Goal: Information Seeking & Learning: Learn about a topic

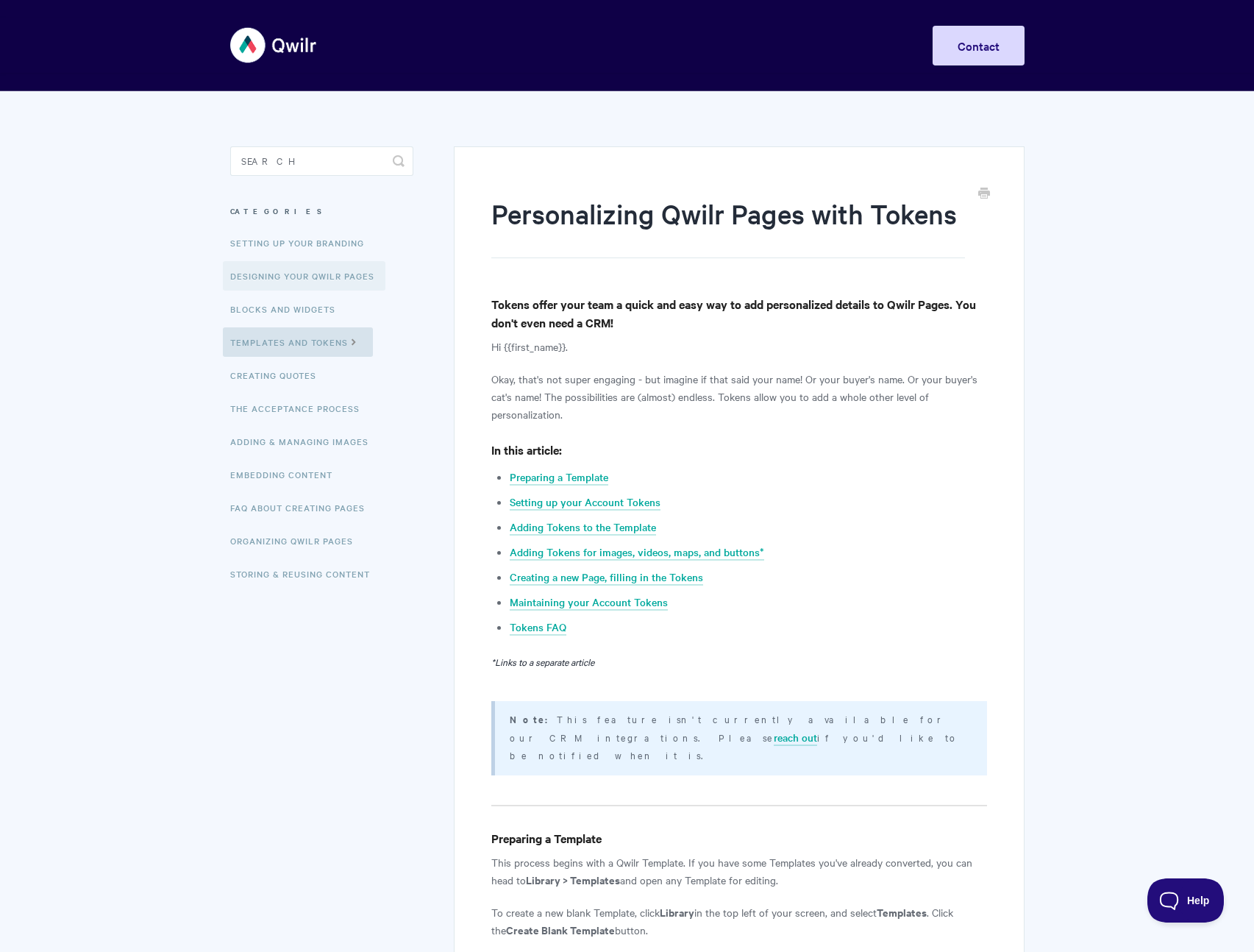
click at [300, 281] on link "Designing Your Qwilr Pages" at bounding box center [304, 276] width 162 height 30
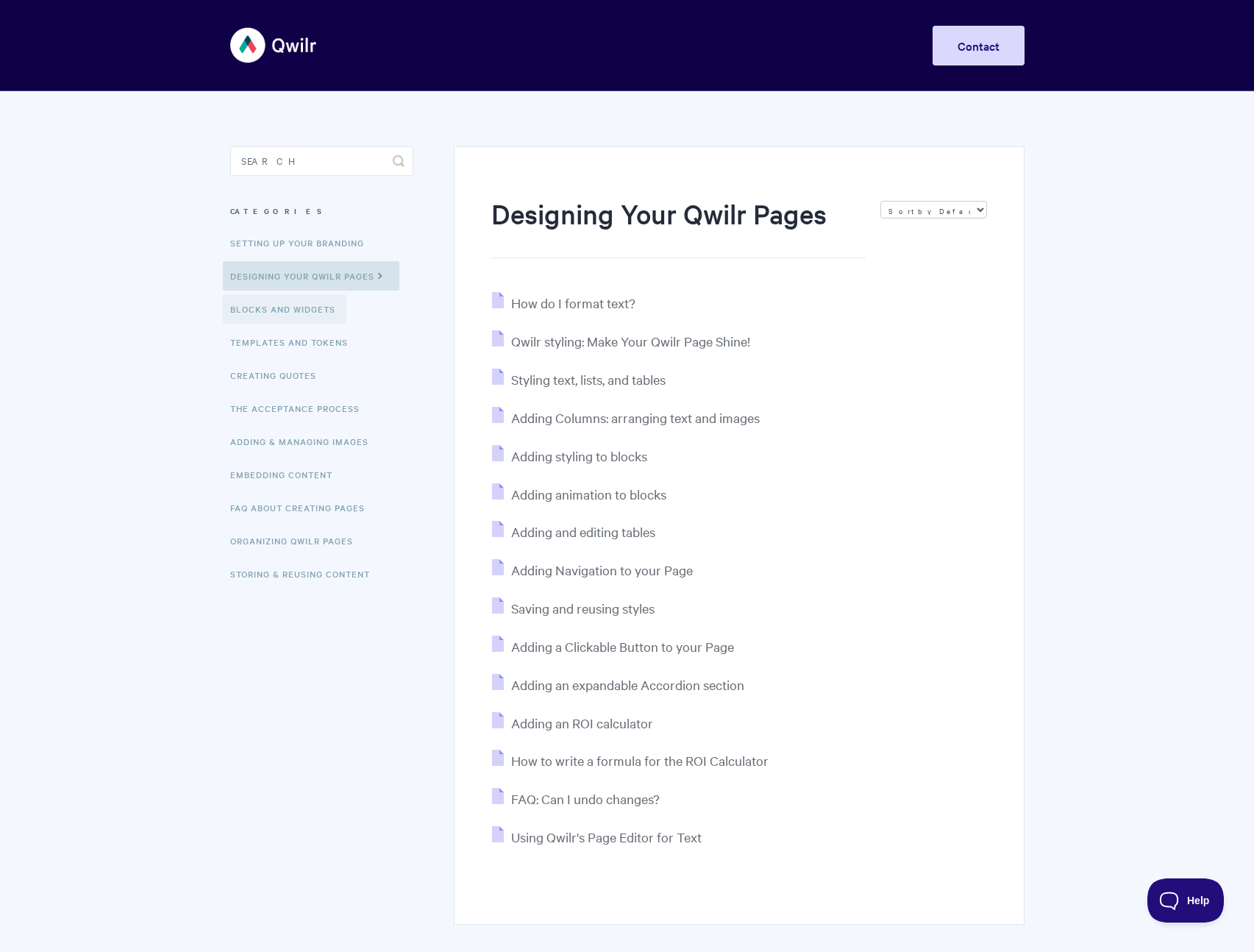
click at [299, 312] on link "Blocks and Widgets" at bounding box center [284, 308] width 124 height 30
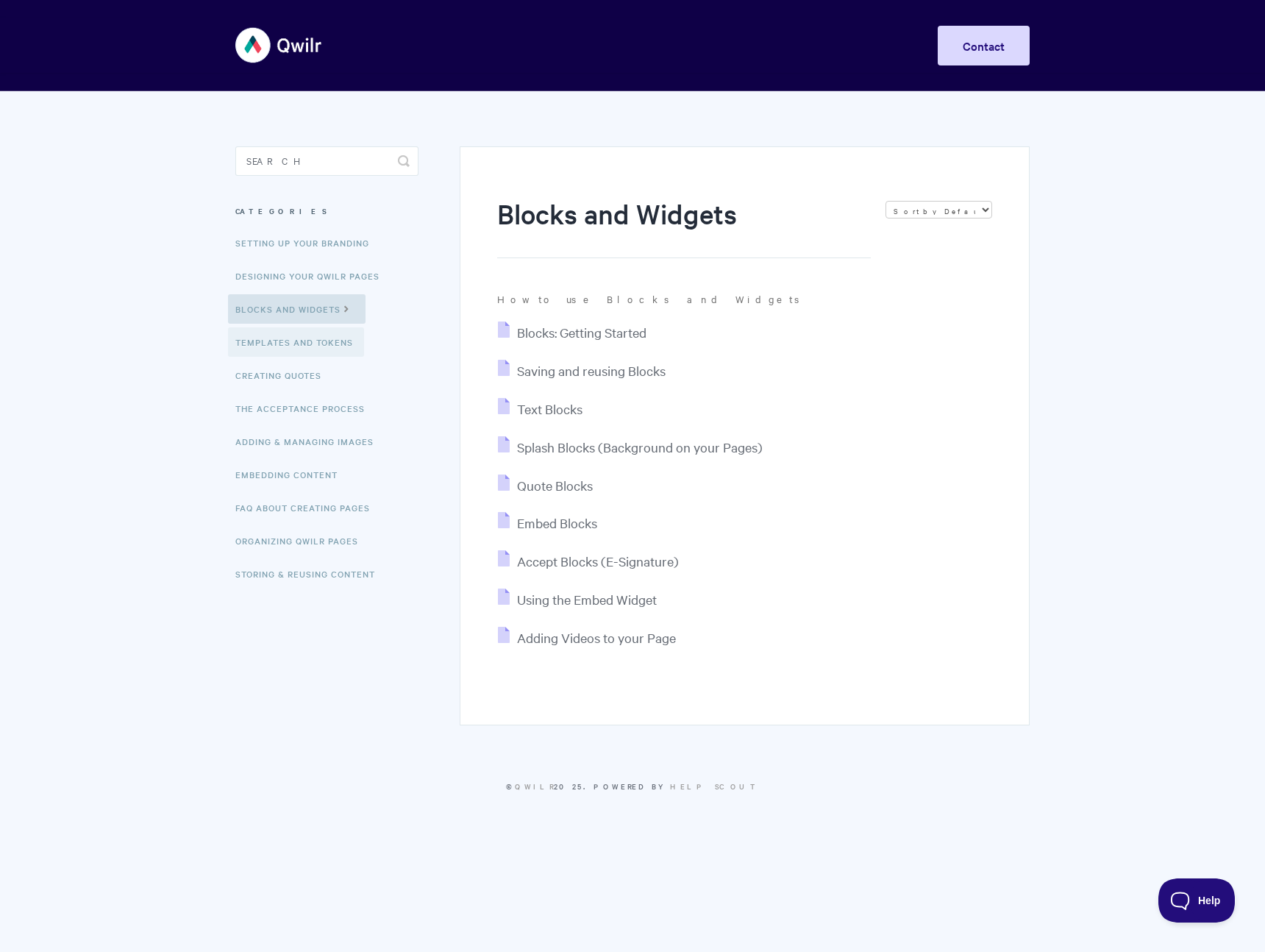
click at [265, 347] on link "Templates and Tokens" at bounding box center [296, 342] width 136 height 30
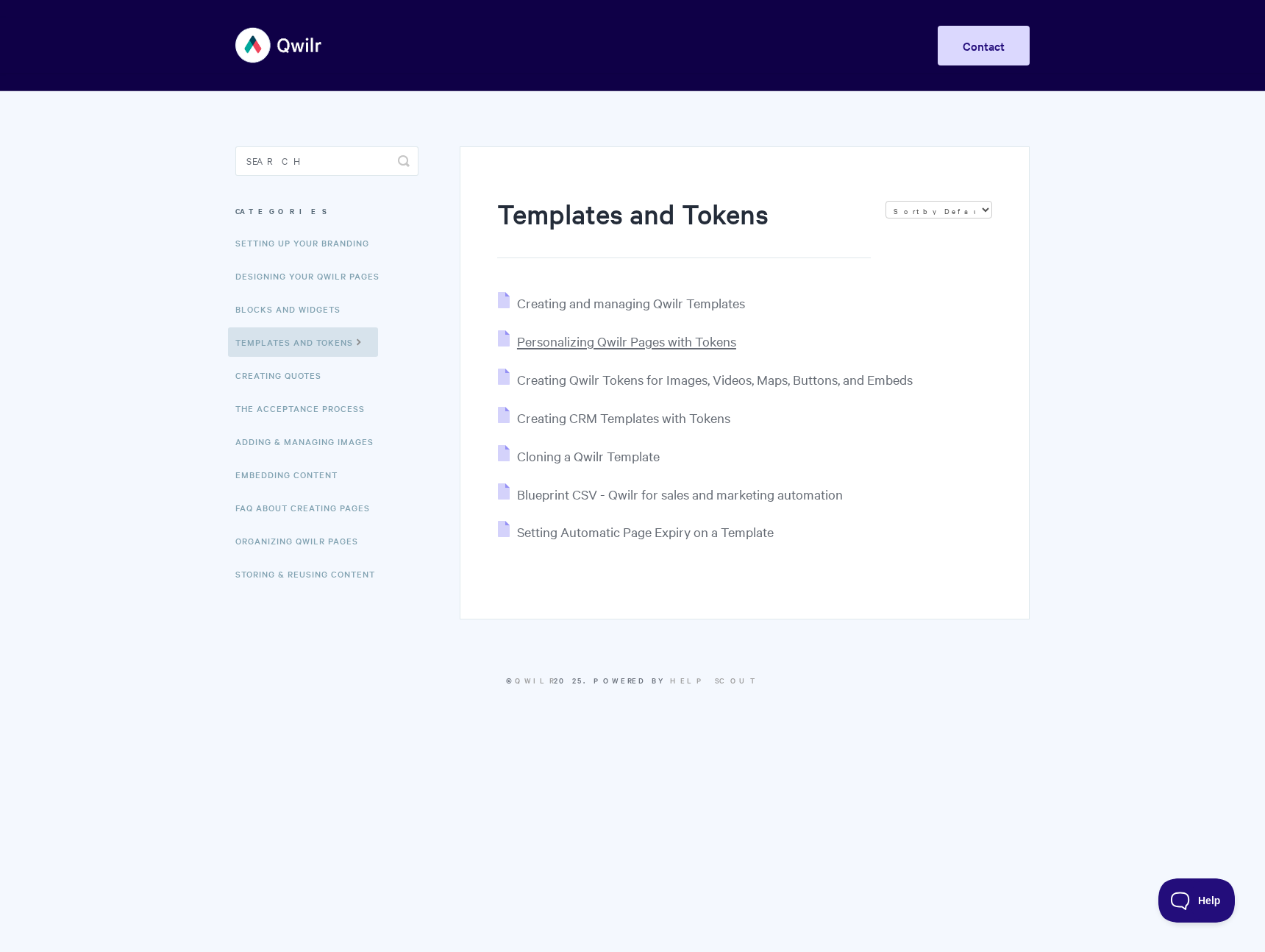
click at [657, 343] on span "Personalizing Qwilr Pages with Tokens" at bounding box center [626, 341] width 219 height 17
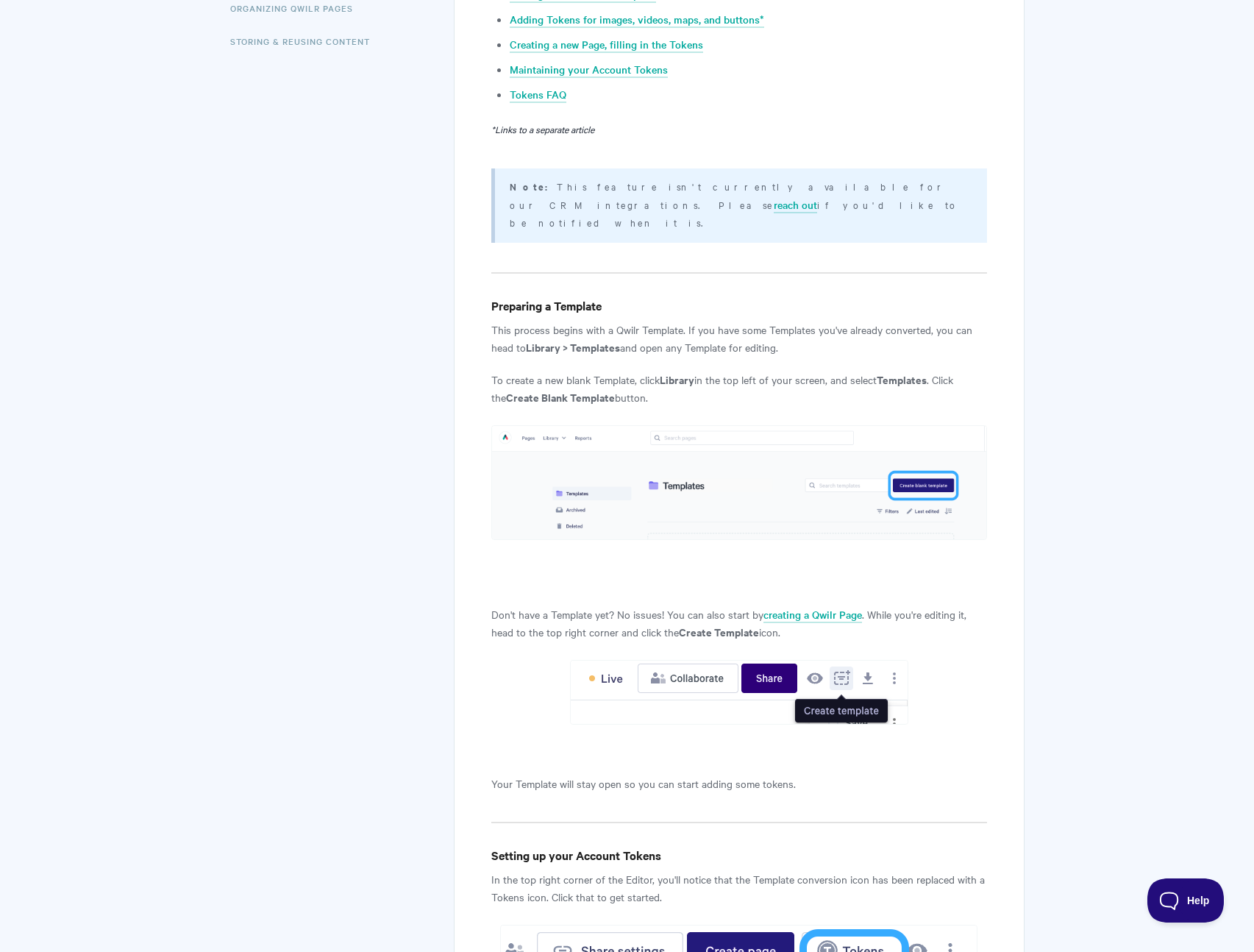
scroll to position [541, 0]
